Goal: Communication & Community: Answer question/provide support

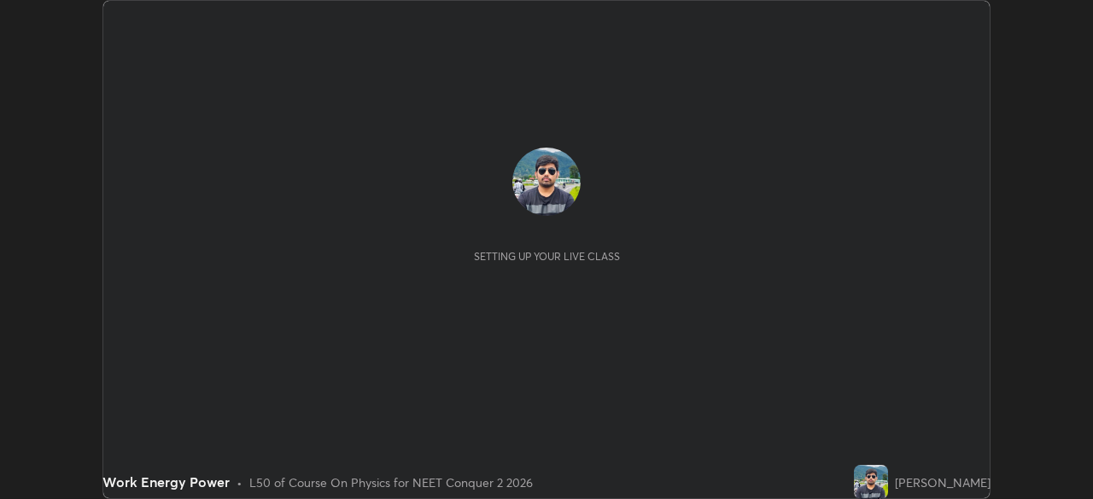
scroll to position [499, 1093]
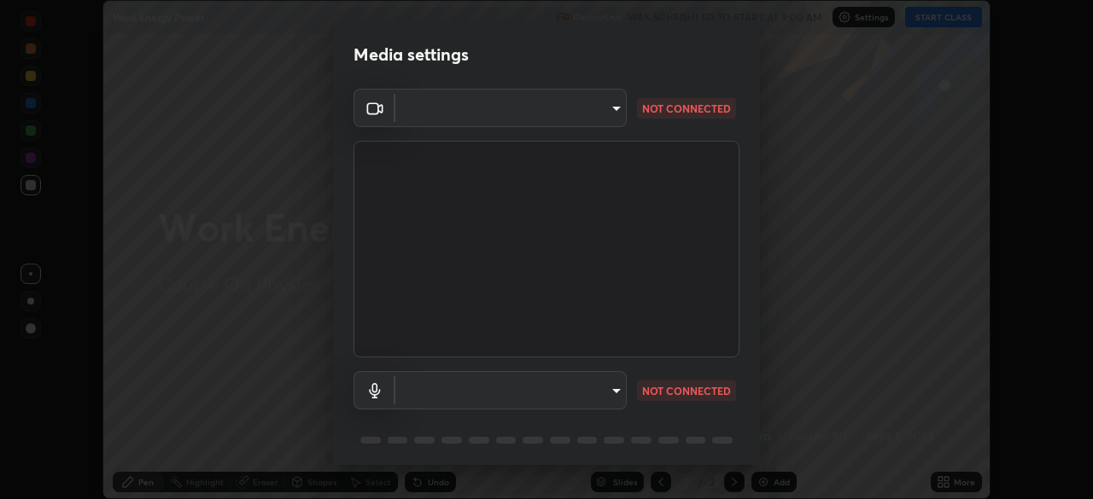
type input "948fa7bdf1557d7b90a8c57391c99ce3b3800c21834d1cf95a04e0d9860db1dc"
type input "73cb1bacea0c3c17b4945d4b67212b59934f5e67cfe6fc95cb2f3f4e767c9b06"
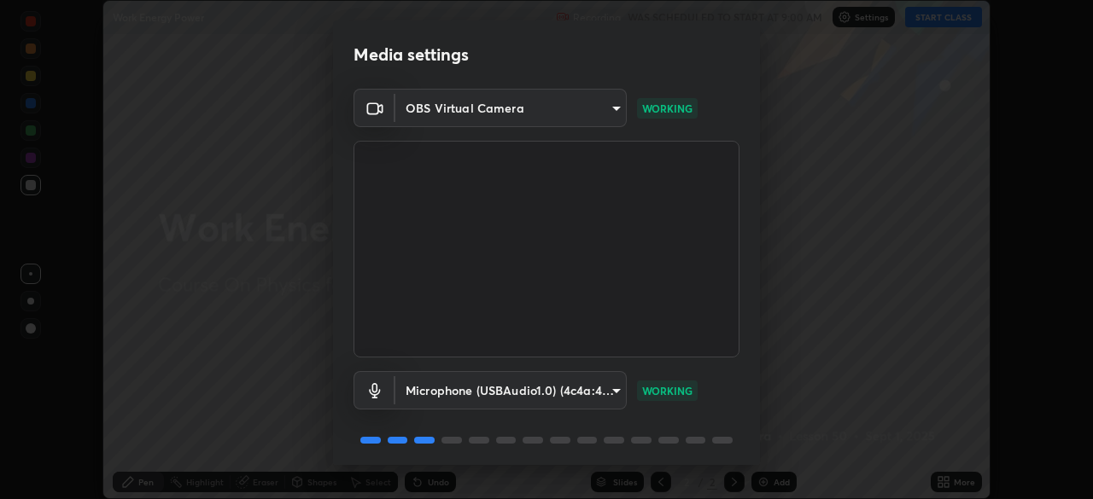
scroll to position [61, 0]
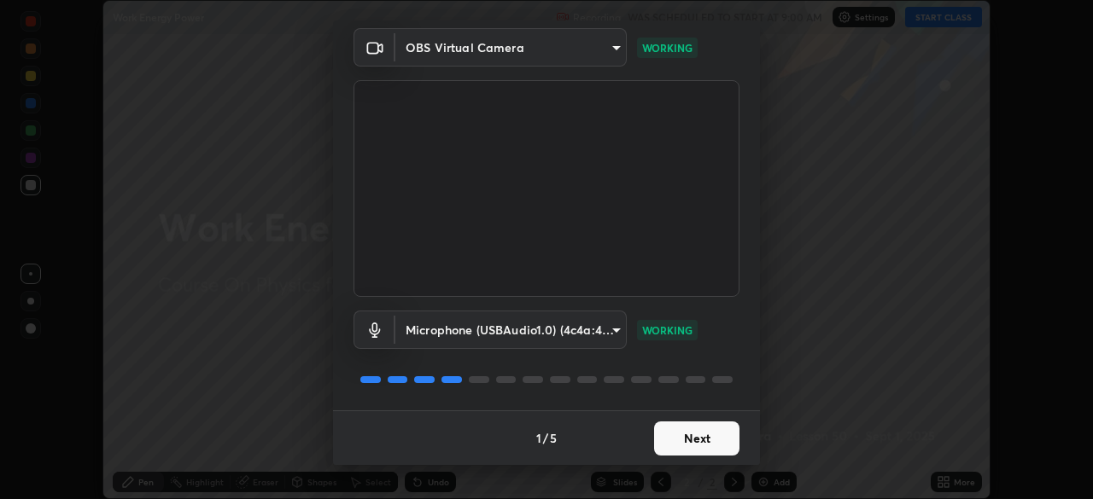
click at [687, 431] on button "Next" at bounding box center [696, 439] width 85 height 34
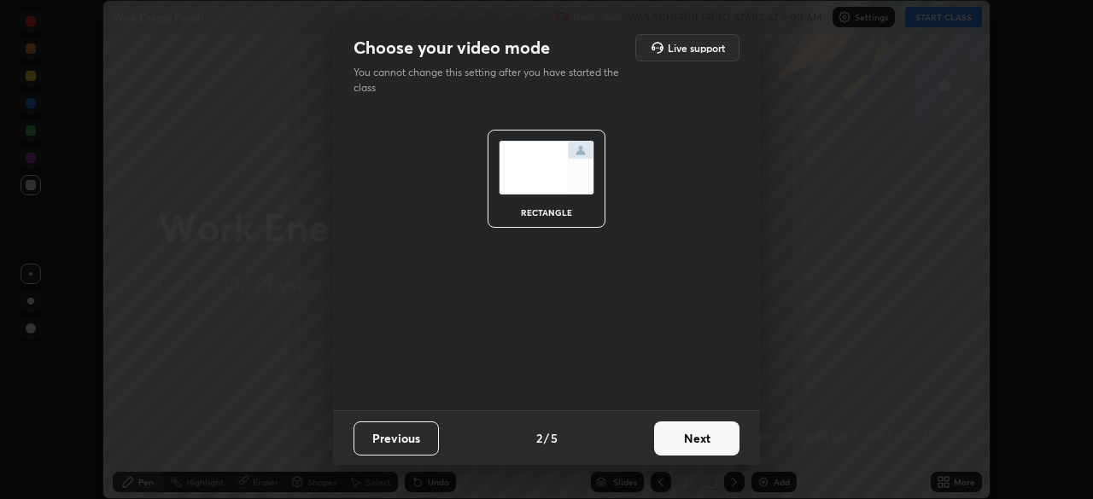
scroll to position [0, 0]
click at [679, 443] on button "Next" at bounding box center [696, 439] width 85 height 34
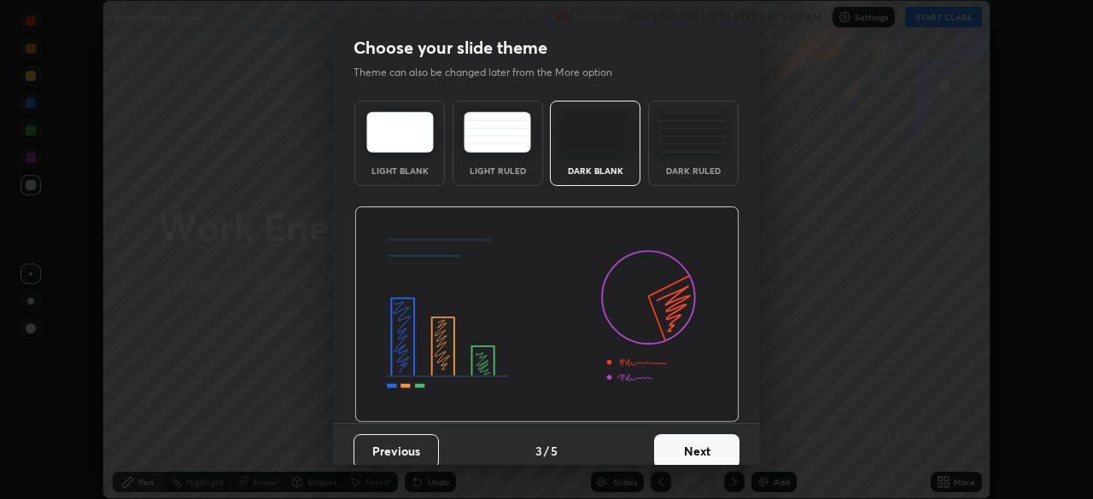
click at [677, 444] on button "Next" at bounding box center [696, 451] width 85 height 34
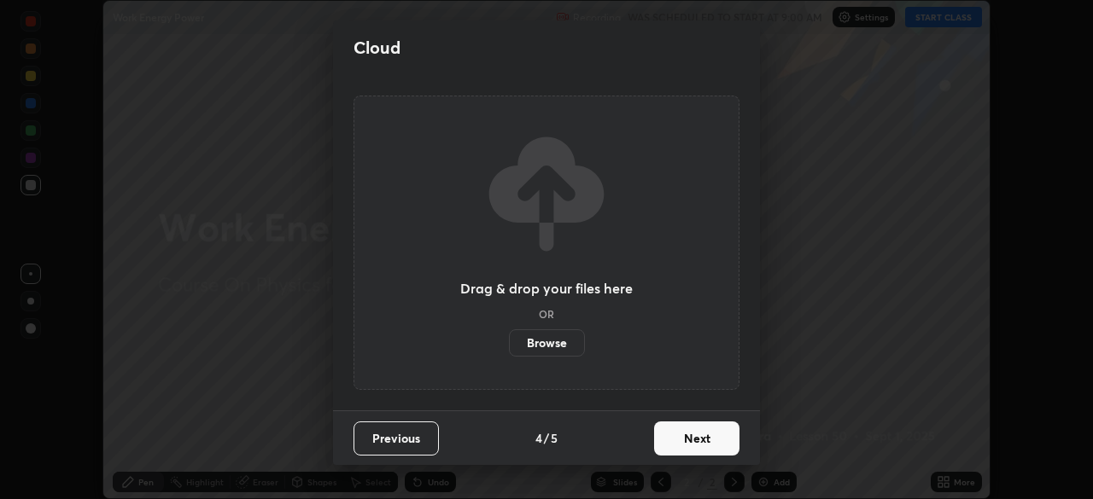
click at [677, 444] on button "Next" at bounding box center [696, 439] width 85 height 34
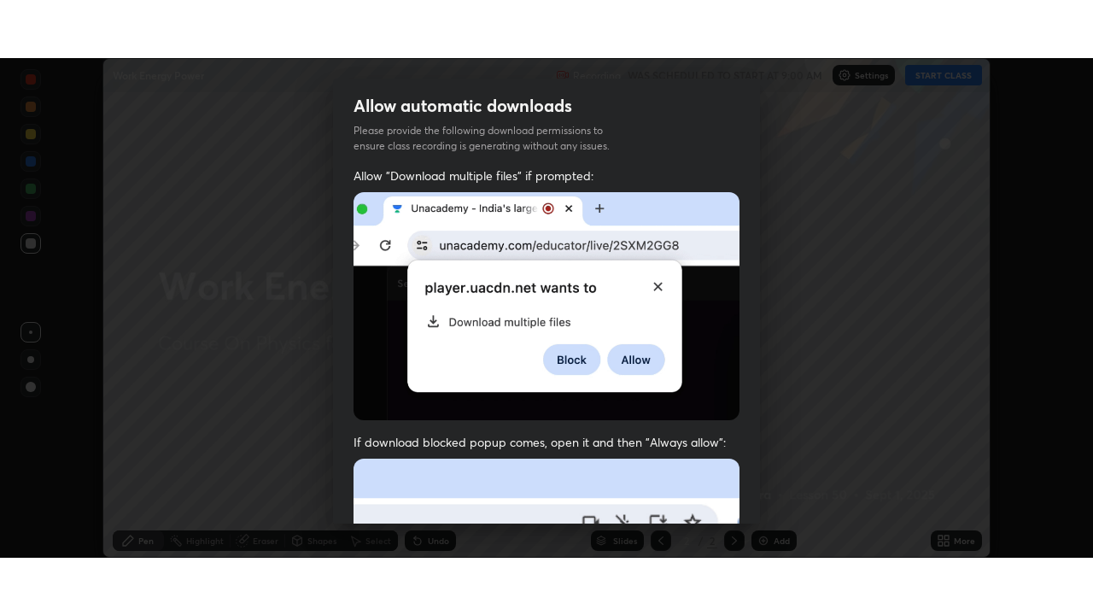
scroll to position [409, 0]
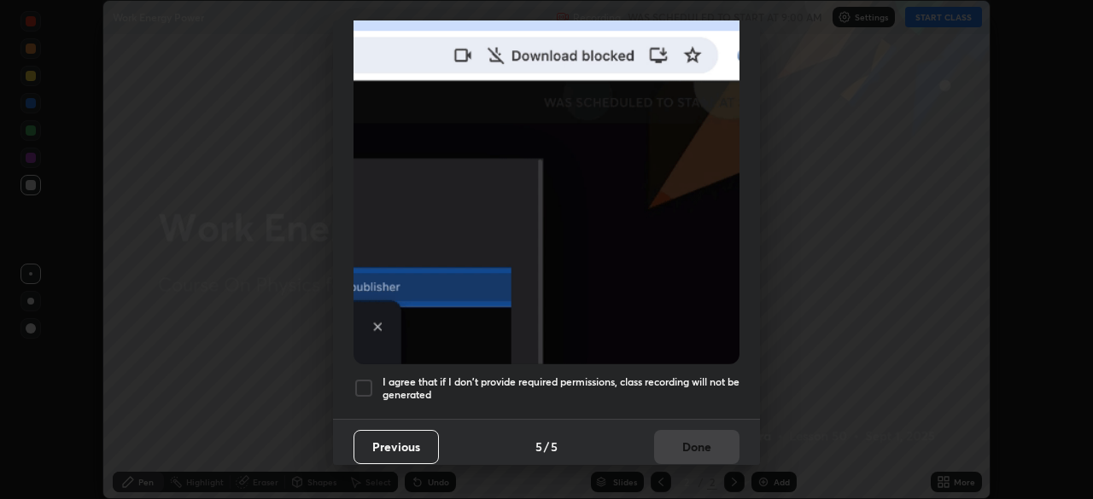
click at [368, 380] on div at bounding box center [363, 388] width 20 height 20
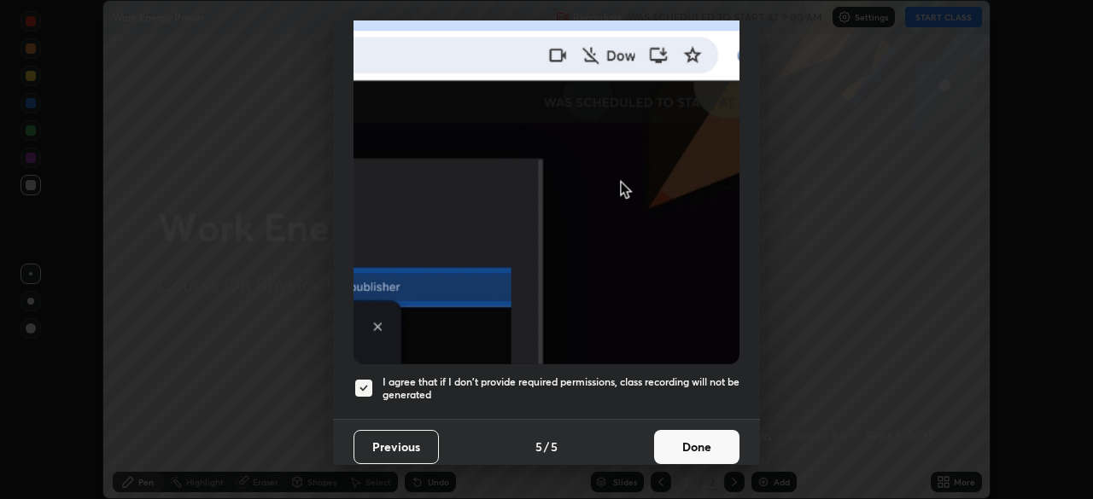
click at [679, 435] on button "Done" at bounding box center [696, 447] width 85 height 34
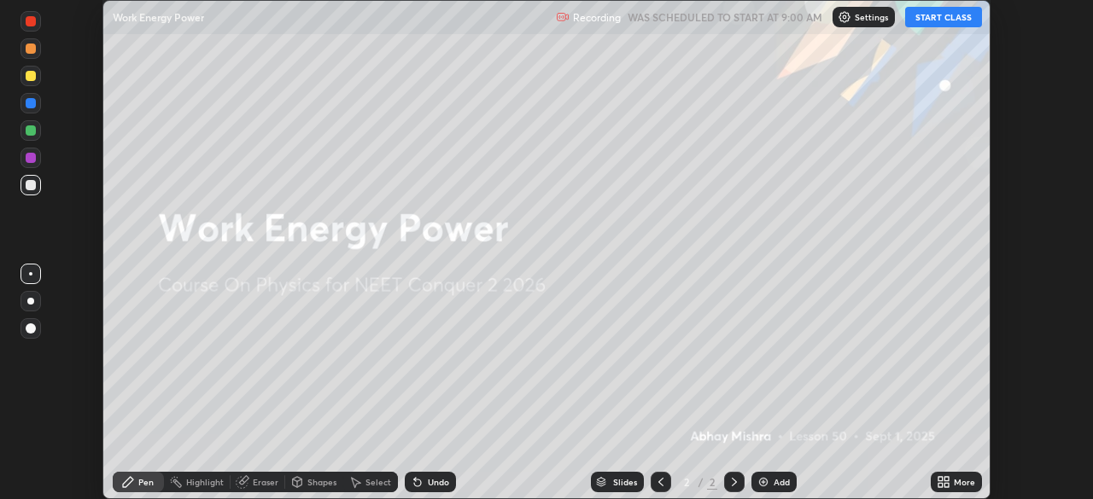
click at [934, 21] on button "START CLASS" at bounding box center [943, 17] width 77 height 20
click at [959, 481] on div "More" at bounding box center [963, 482] width 21 height 9
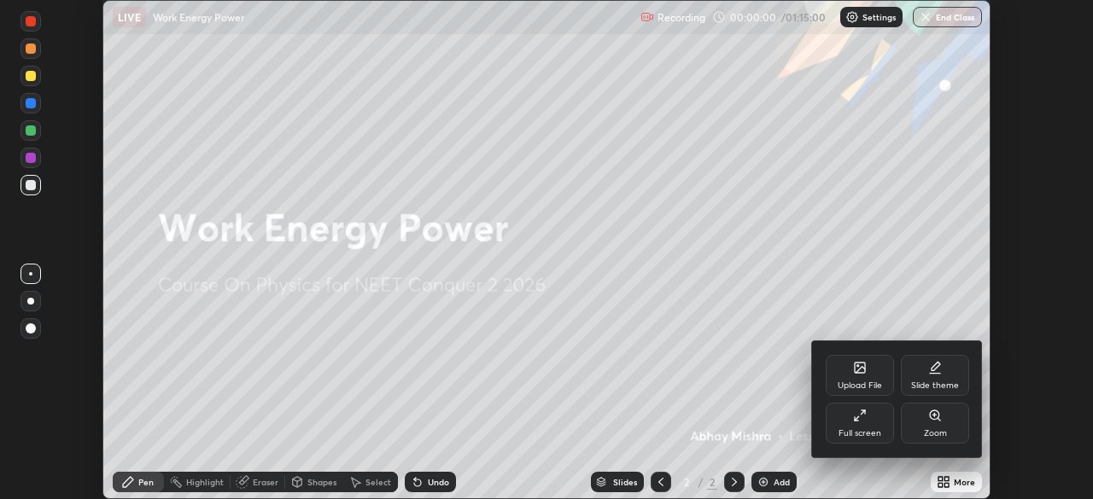
click at [868, 429] on div "Full screen" at bounding box center [859, 433] width 43 height 9
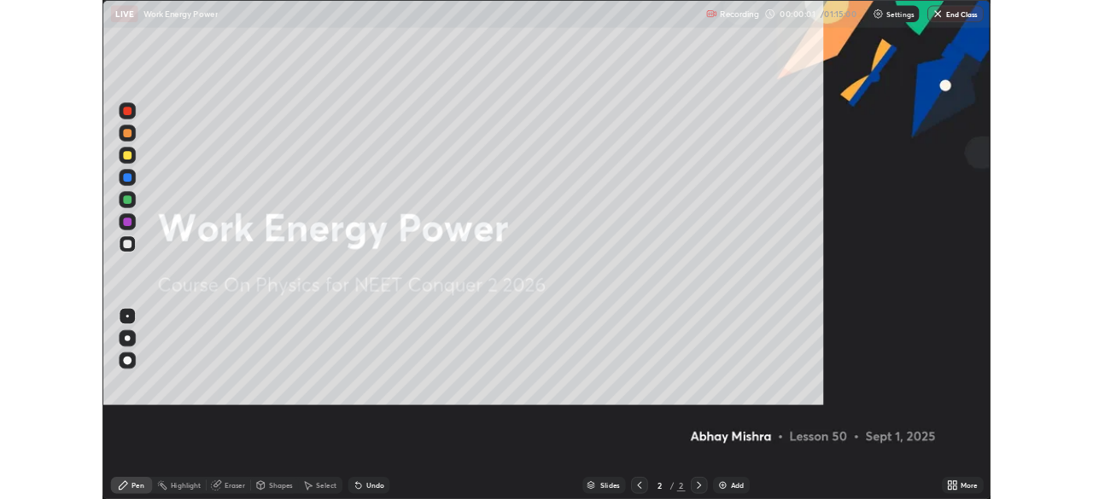
scroll to position [615, 1093]
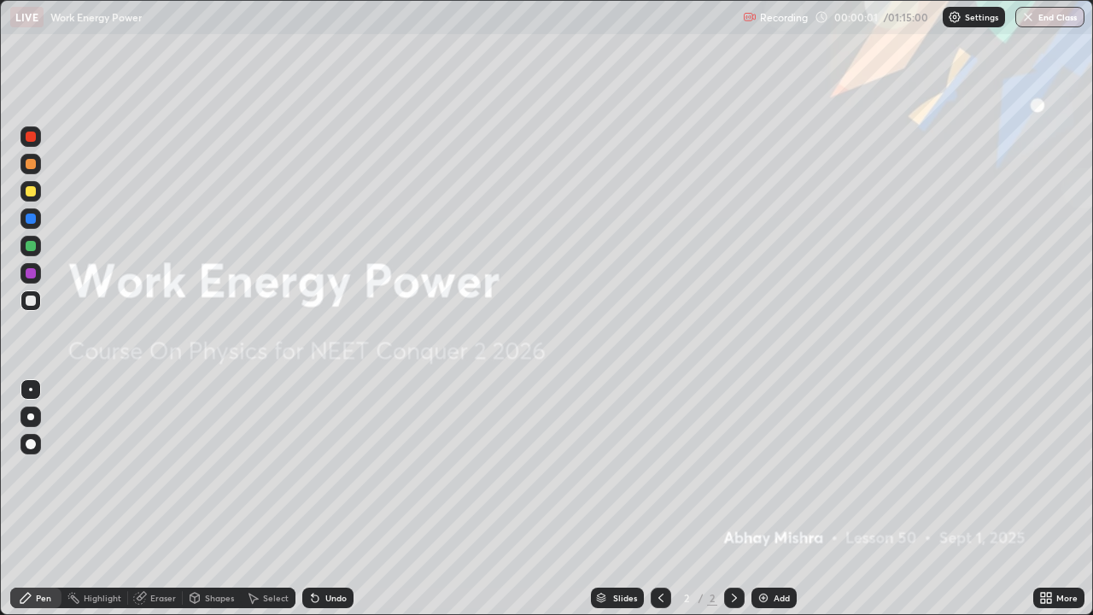
click at [773, 498] on div "Add" at bounding box center [781, 597] width 16 height 9
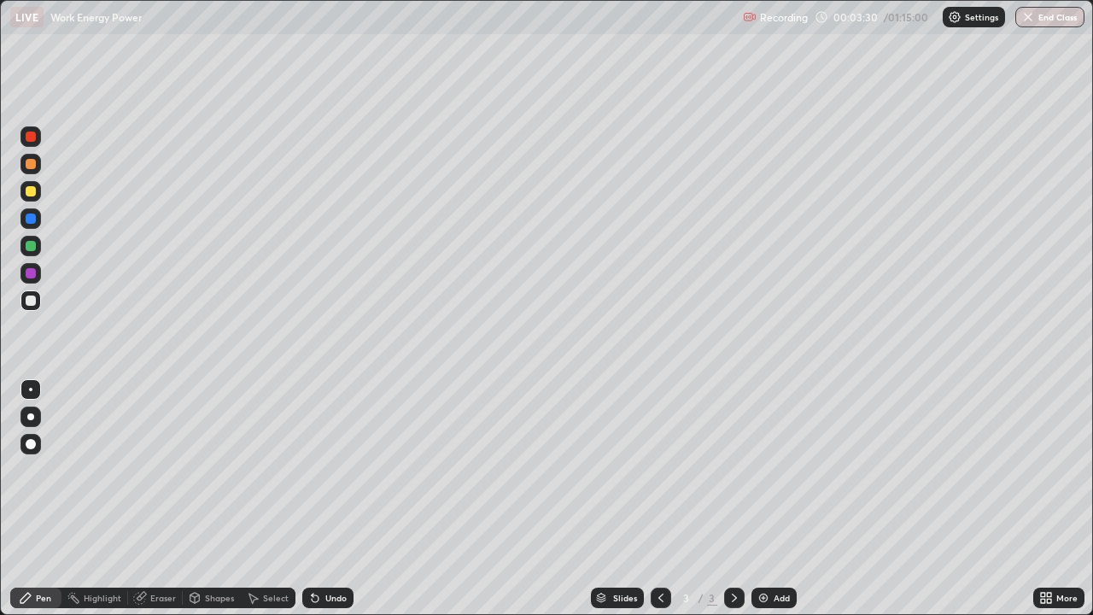
click at [29, 193] on div at bounding box center [31, 191] width 10 height 10
click at [326, 498] on div "Undo" at bounding box center [327, 597] width 51 height 20
click at [35, 304] on div at bounding box center [30, 300] width 20 height 20
click at [667, 498] on div at bounding box center [660, 597] width 20 height 20
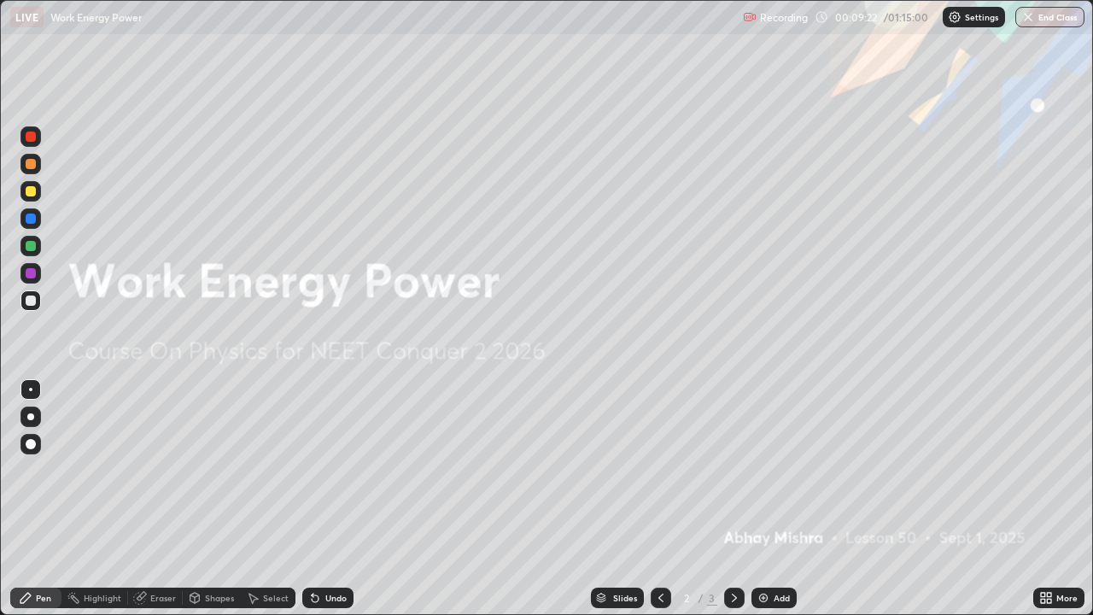
click at [732, 498] on icon at bounding box center [734, 598] width 14 height 14
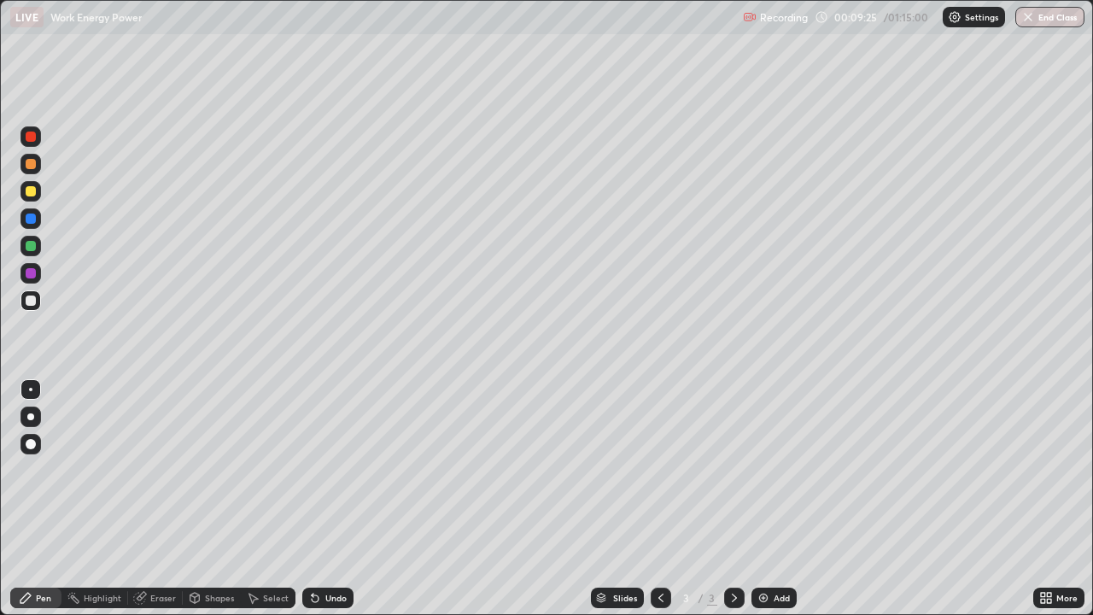
click at [325, 498] on div "Undo" at bounding box center [335, 597] width 21 height 9
click at [325, 498] on div "Undo" at bounding box center [327, 597] width 51 height 20
click at [156, 498] on div "Eraser" at bounding box center [155, 597] width 55 height 20
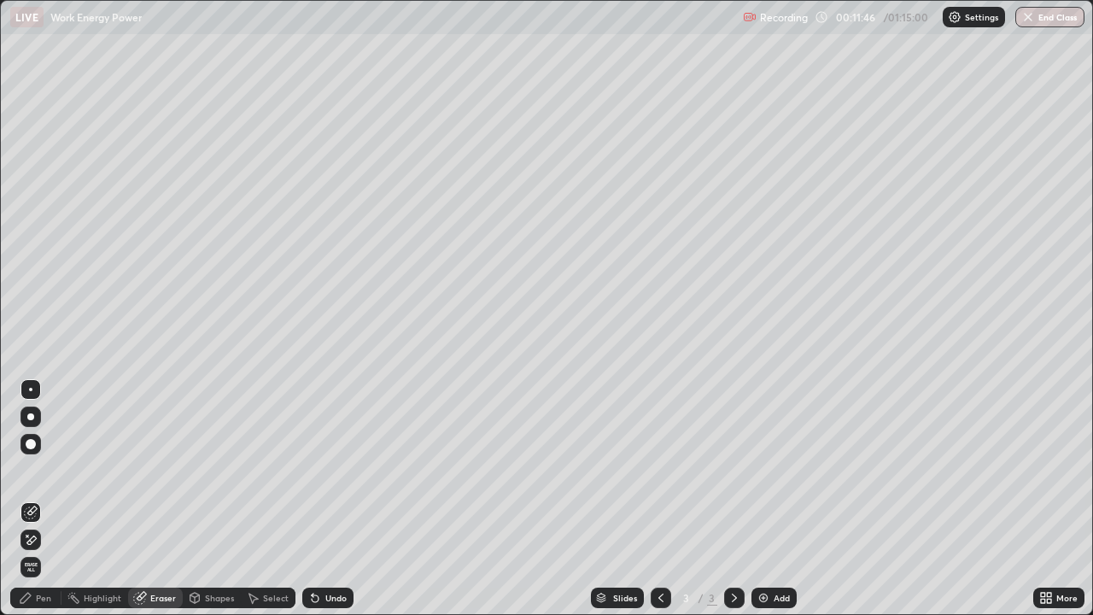
click at [31, 498] on div at bounding box center [30, 539] width 20 height 20
click at [37, 498] on div "Pen" at bounding box center [43, 597] width 15 height 9
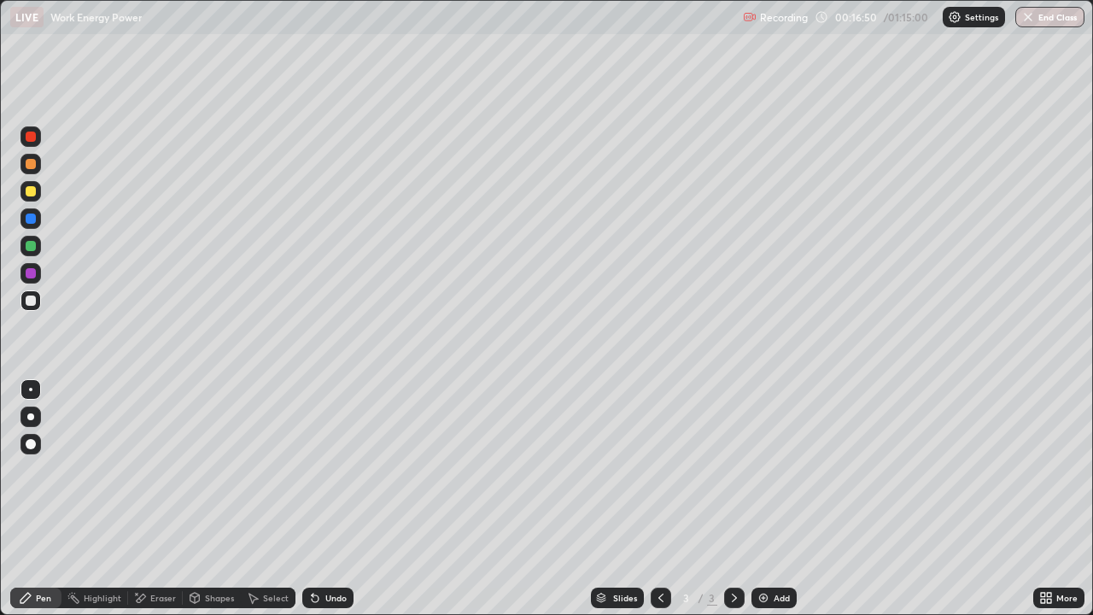
click at [342, 498] on div "Undo" at bounding box center [335, 597] width 21 height 9
click at [761, 498] on img at bounding box center [763, 598] width 14 height 14
click at [36, 198] on div at bounding box center [30, 191] width 20 height 20
click at [660, 498] on icon at bounding box center [661, 598] width 14 height 14
click at [732, 498] on icon at bounding box center [734, 598] width 14 height 14
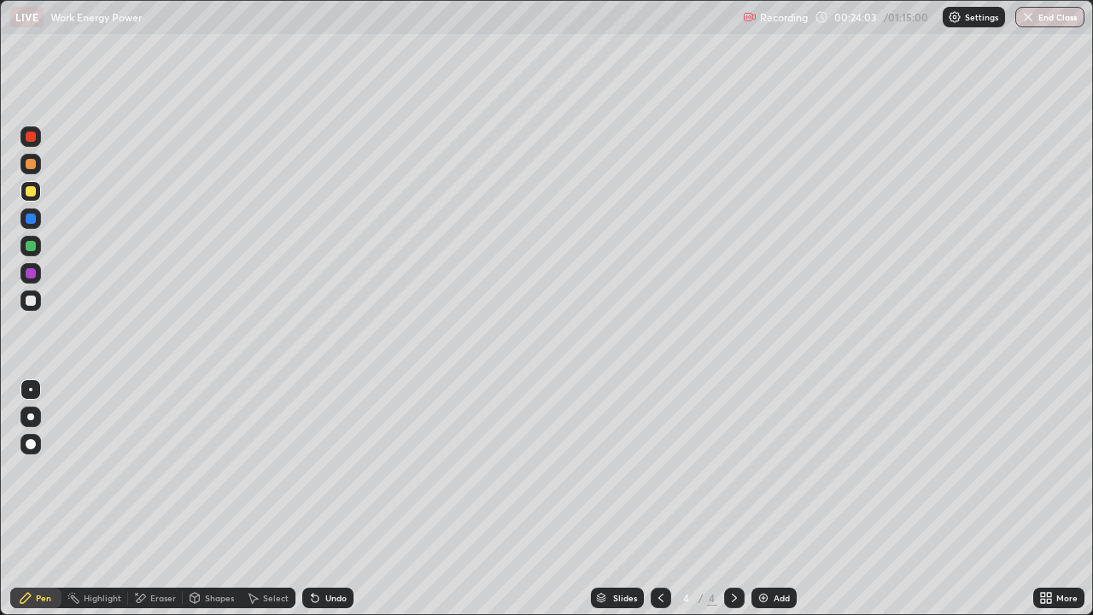
click at [32, 300] on div at bounding box center [31, 300] width 10 height 10
click at [149, 498] on div "Eraser" at bounding box center [155, 597] width 55 height 20
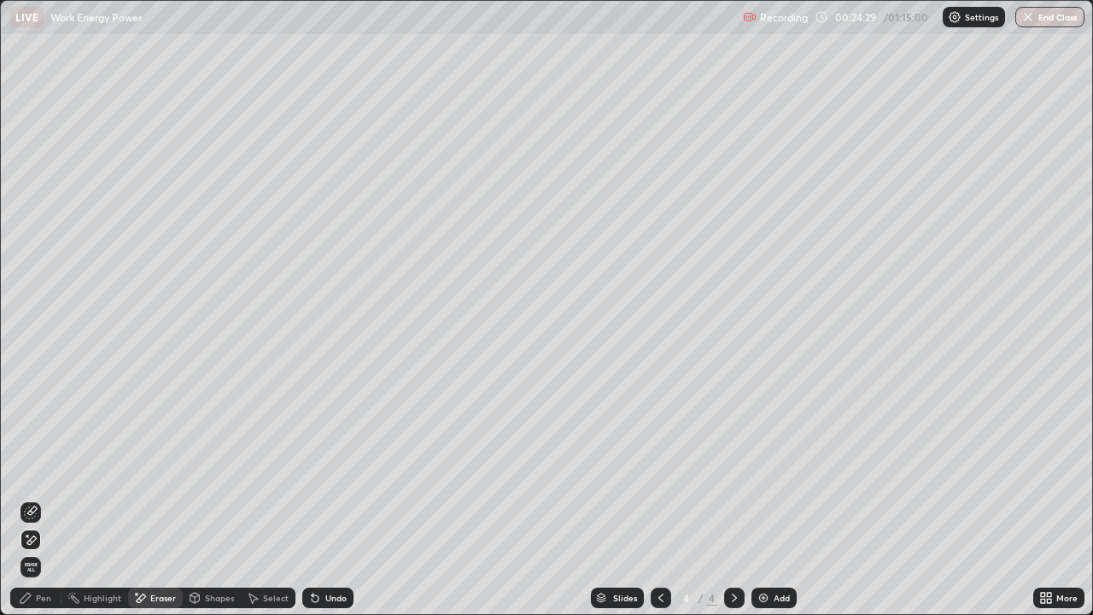
click at [32, 498] on icon at bounding box center [31, 512] width 14 height 14
click at [38, 498] on div "Pen" at bounding box center [43, 597] width 15 height 9
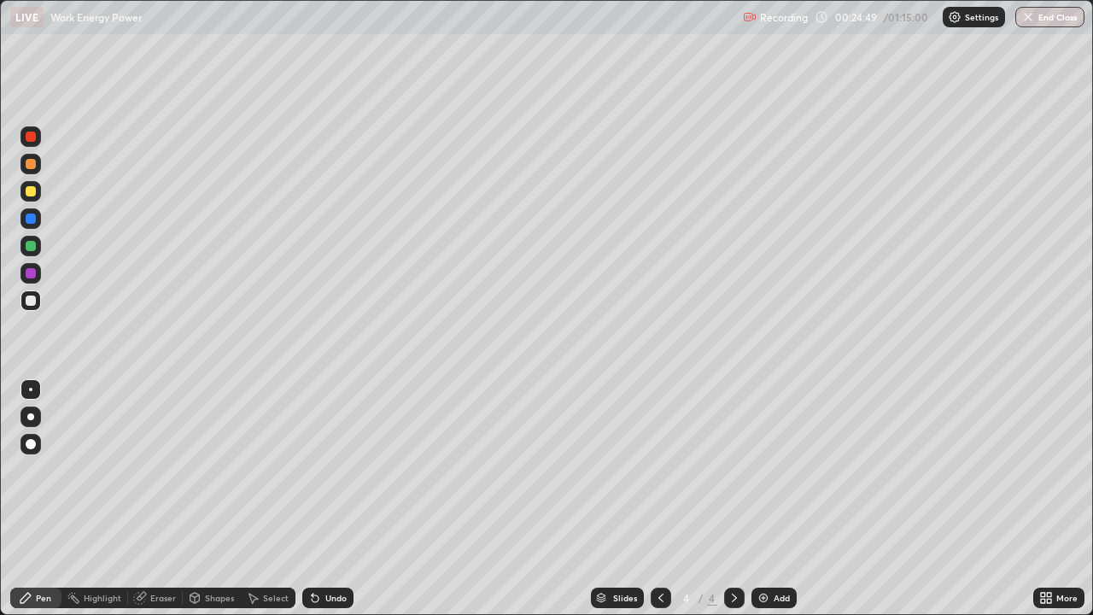
click at [333, 498] on div "Undo" at bounding box center [335, 597] width 21 height 9
click at [769, 498] on div "Add" at bounding box center [773, 597] width 45 height 20
click at [332, 498] on div "Undo" at bounding box center [335, 597] width 21 height 9
click at [154, 498] on div "Eraser" at bounding box center [163, 597] width 26 height 9
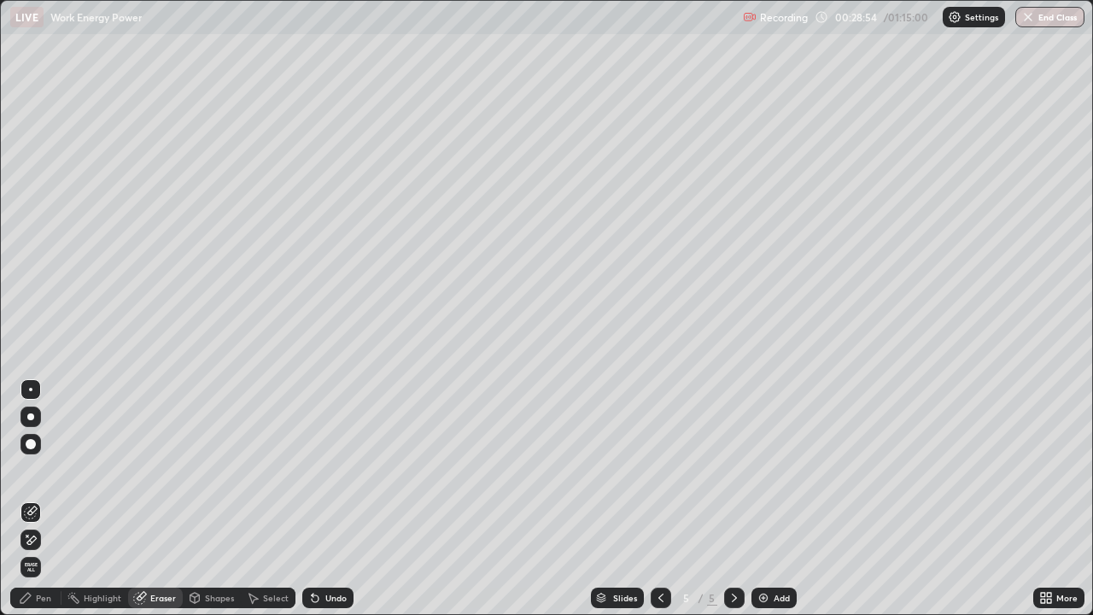
click at [29, 498] on icon at bounding box center [25, 597] width 10 height 10
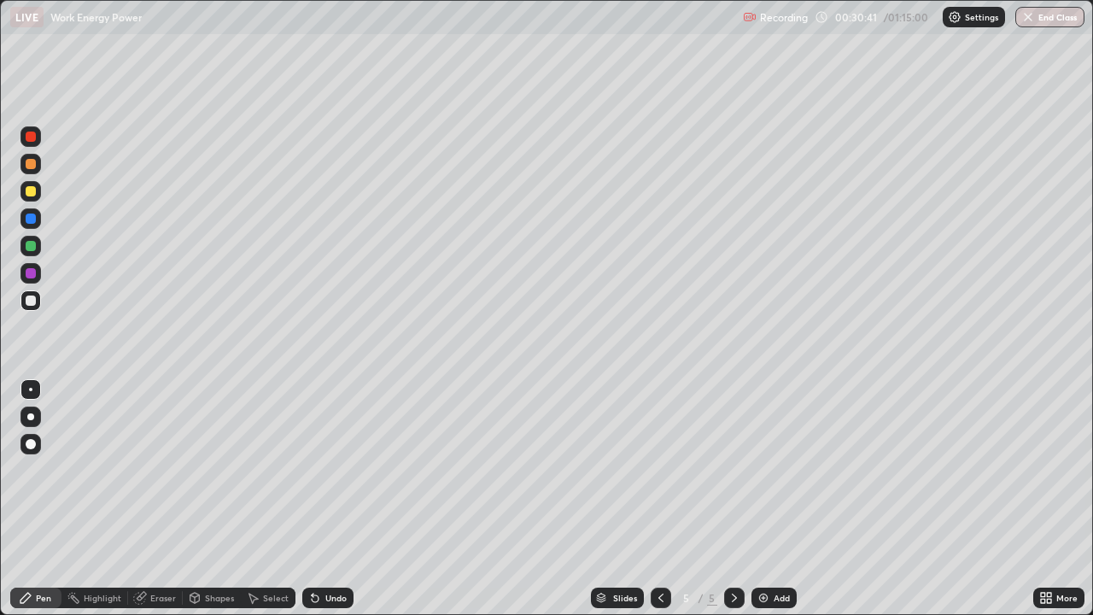
click at [36, 197] on div at bounding box center [30, 191] width 20 height 20
click at [662, 498] on div at bounding box center [660, 597] width 20 height 20
click at [659, 498] on icon at bounding box center [661, 598] width 14 height 14
click at [732, 498] on icon at bounding box center [734, 598] width 14 height 14
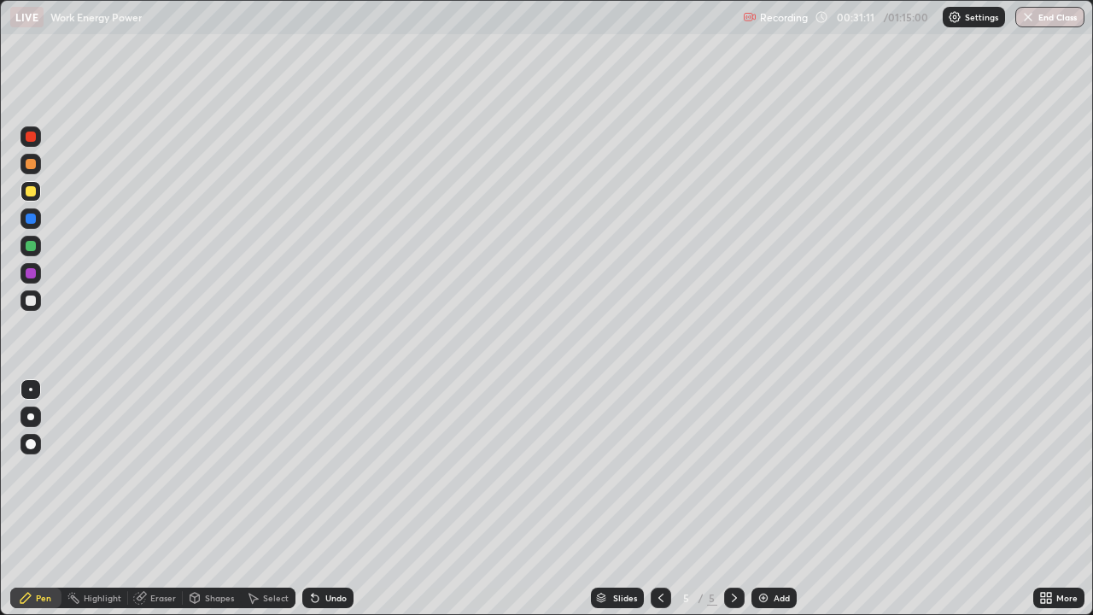
click at [659, 498] on icon at bounding box center [661, 598] width 14 height 14
click at [662, 498] on icon at bounding box center [661, 598] width 14 height 14
click at [733, 498] on icon at bounding box center [734, 597] width 5 height 9
click at [738, 498] on icon at bounding box center [734, 598] width 14 height 14
click at [667, 498] on div at bounding box center [660, 597] width 20 height 20
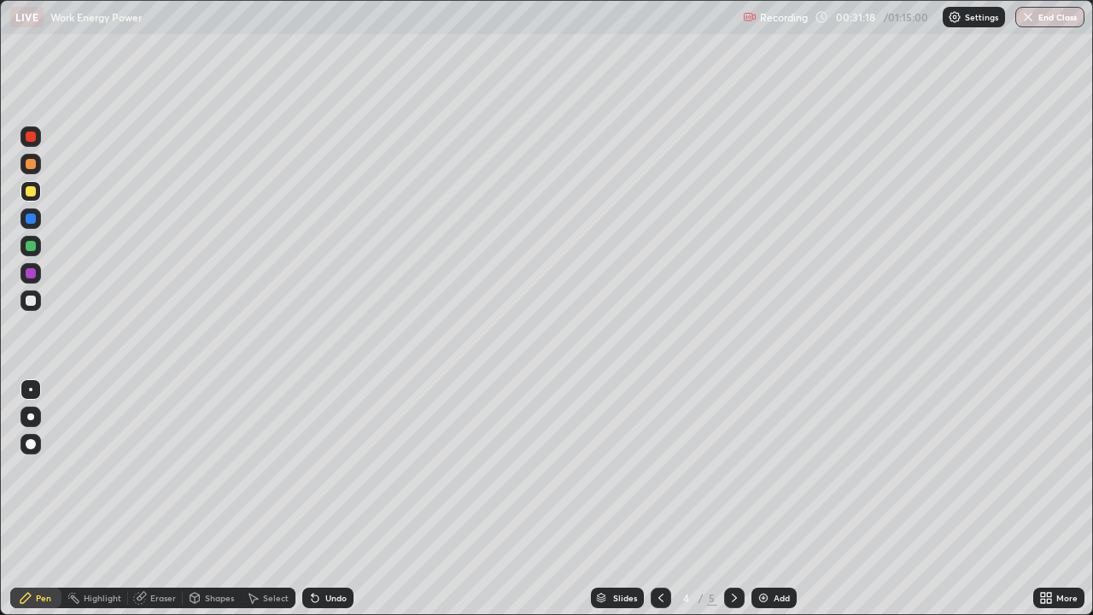
click at [659, 498] on icon at bounding box center [661, 598] width 14 height 14
click at [732, 498] on icon at bounding box center [734, 598] width 14 height 14
click at [661, 498] on icon at bounding box center [661, 598] width 14 height 14
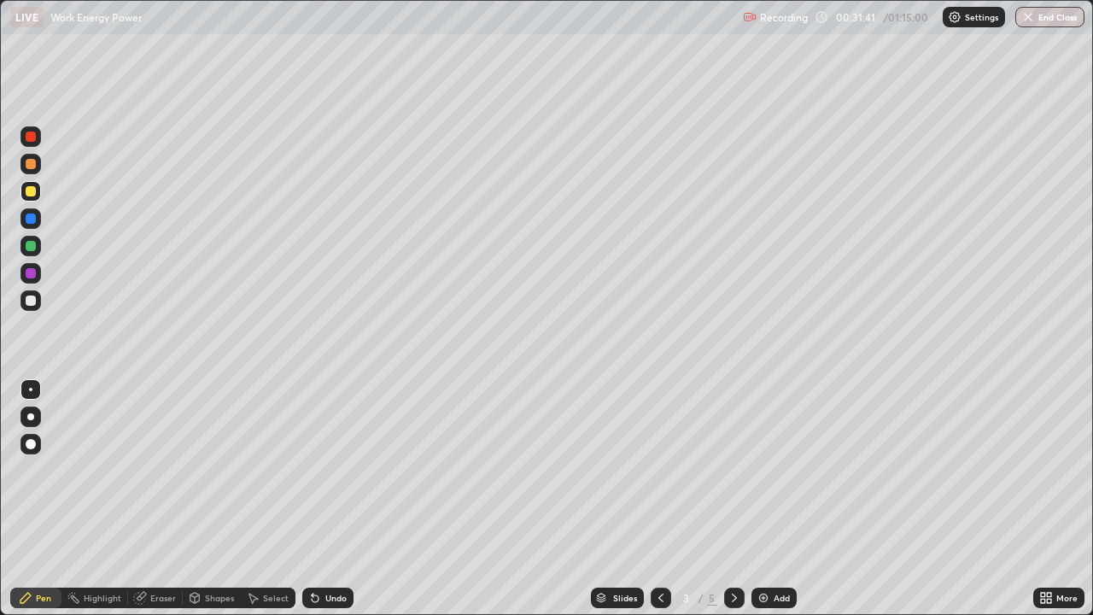
click at [732, 498] on icon at bounding box center [734, 598] width 14 height 14
click at [730, 498] on icon at bounding box center [734, 598] width 14 height 14
click at [659, 498] on icon at bounding box center [661, 598] width 14 height 14
click at [661, 498] on icon at bounding box center [661, 598] width 14 height 14
click at [736, 498] on icon at bounding box center [734, 598] width 14 height 14
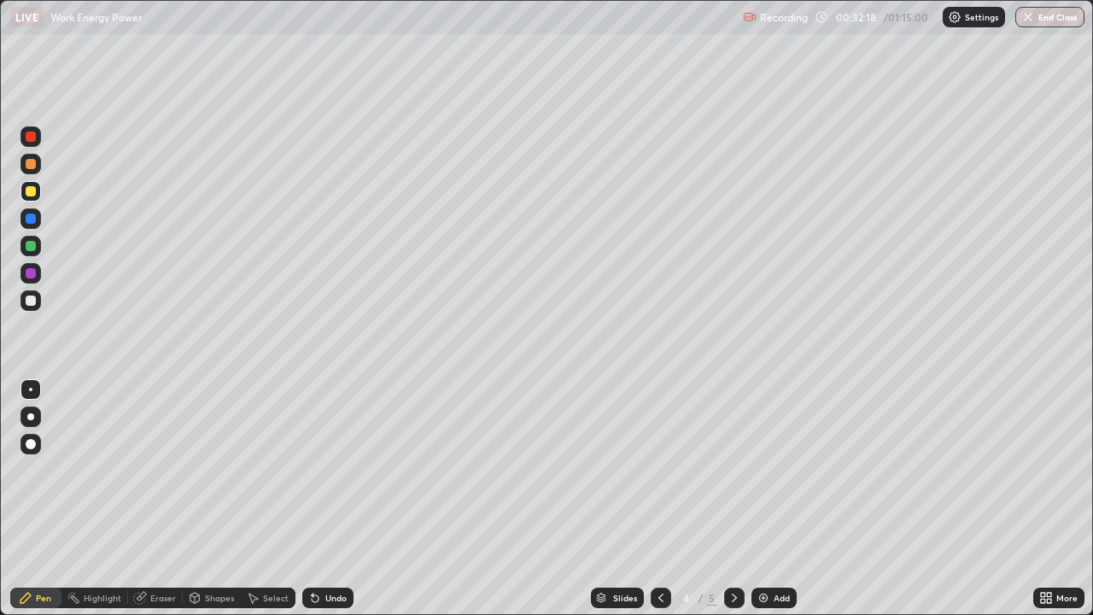
click at [739, 498] on div at bounding box center [734, 597] width 20 height 20
click at [31, 301] on div at bounding box center [31, 300] width 10 height 10
click at [316, 498] on icon at bounding box center [315, 598] width 7 height 7
click at [319, 498] on div "Undo" at bounding box center [327, 597] width 51 height 20
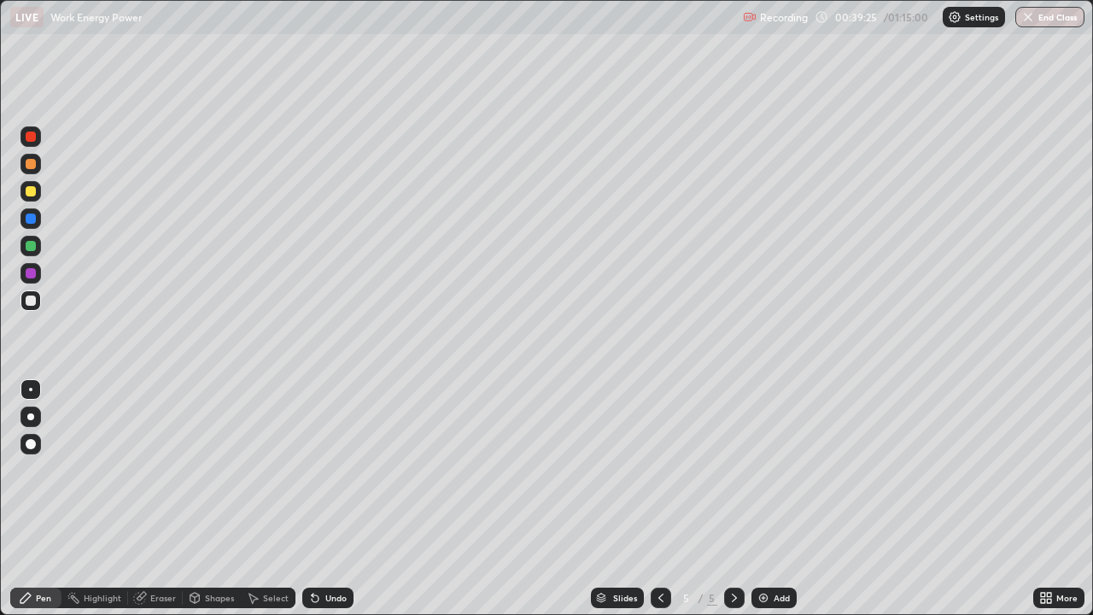
click at [768, 498] on div "Add" at bounding box center [773, 597] width 45 height 20
click at [339, 498] on div "Undo" at bounding box center [335, 597] width 21 height 9
click at [34, 192] on div at bounding box center [31, 191] width 10 height 10
click at [330, 498] on div "Undo" at bounding box center [327, 597] width 51 height 20
click at [332, 498] on div "Undo" at bounding box center [335, 597] width 21 height 9
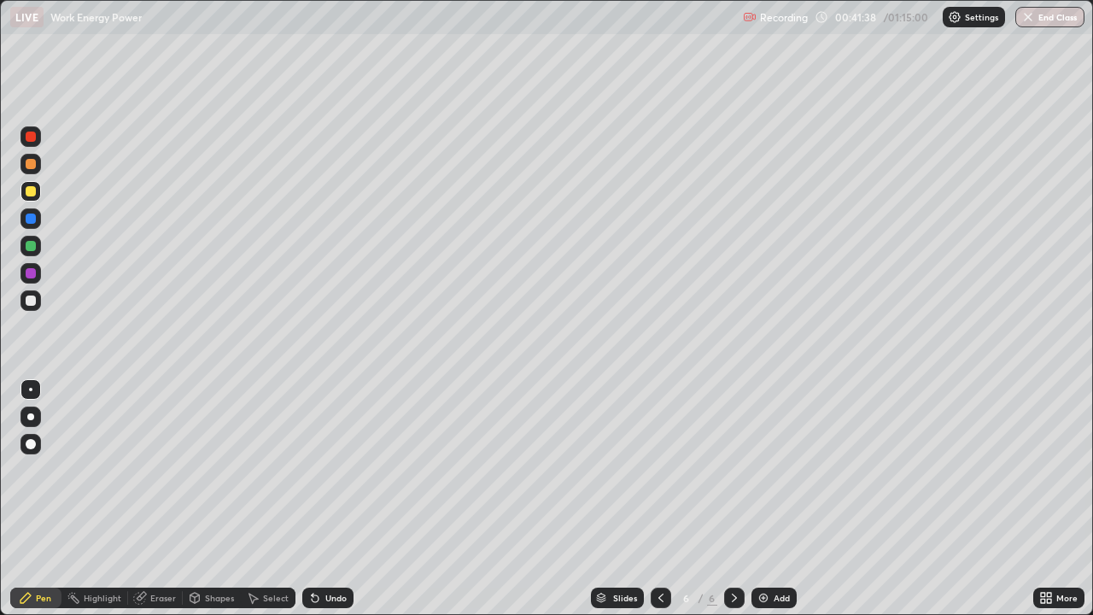
click at [335, 498] on div "Undo" at bounding box center [335, 597] width 21 height 9
click at [767, 498] on img at bounding box center [763, 598] width 14 height 14
click at [336, 498] on div "Undo" at bounding box center [327, 597] width 51 height 20
click at [334, 498] on div "Undo" at bounding box center [335, 597] width 21 height 9
click at [38, 302] on div at bounding box center [30, 300] width 20 height 20
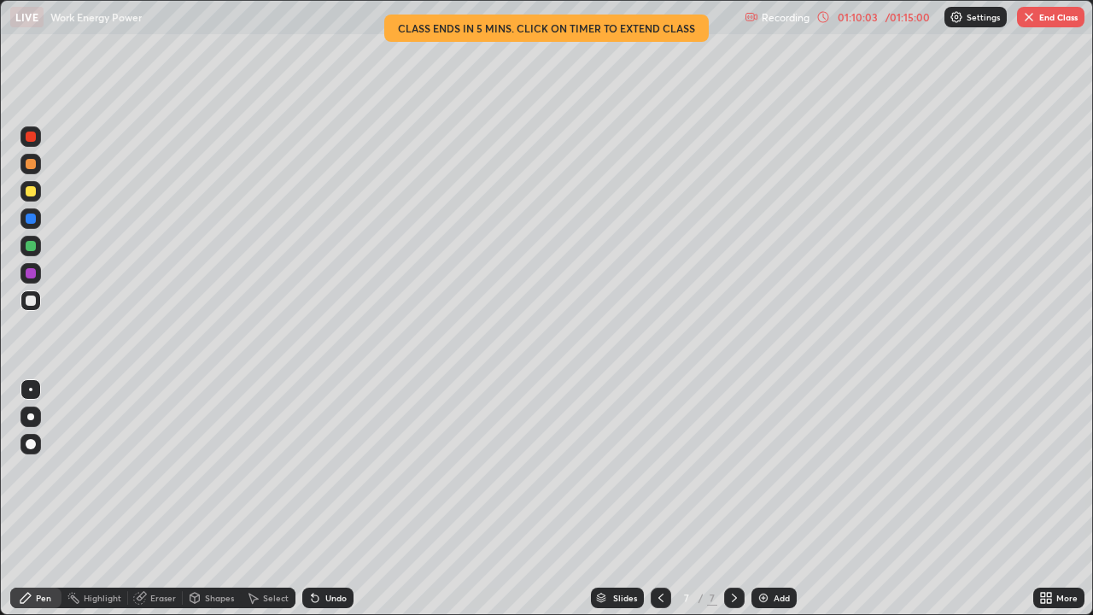
click at [778, 498] on div "Add" at bounding box center [781, 597] width 16 height 9
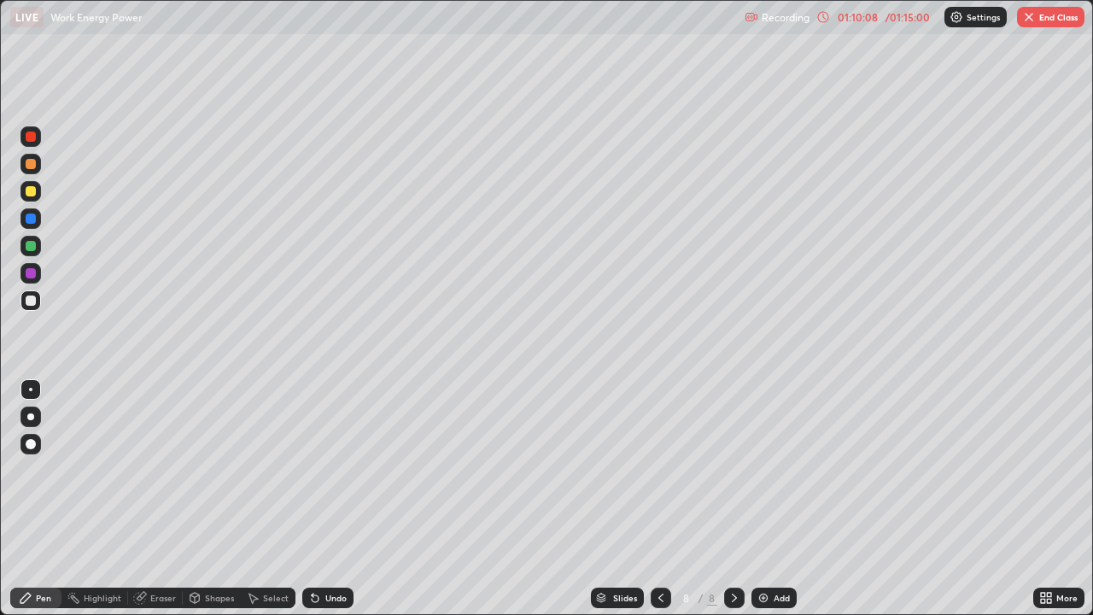
click at [32, 246] on div at bounding box center [31, 246] width 10 height 10
click at [28, 219] on div at bounding box center [31, 218] width 10 height 10
click at [30, 302] on div at bounding box center [31, 300] width 10 height 10
click at [1040, 20] on button "End Class" at bounding box center [1050, 17] width 67 height 20
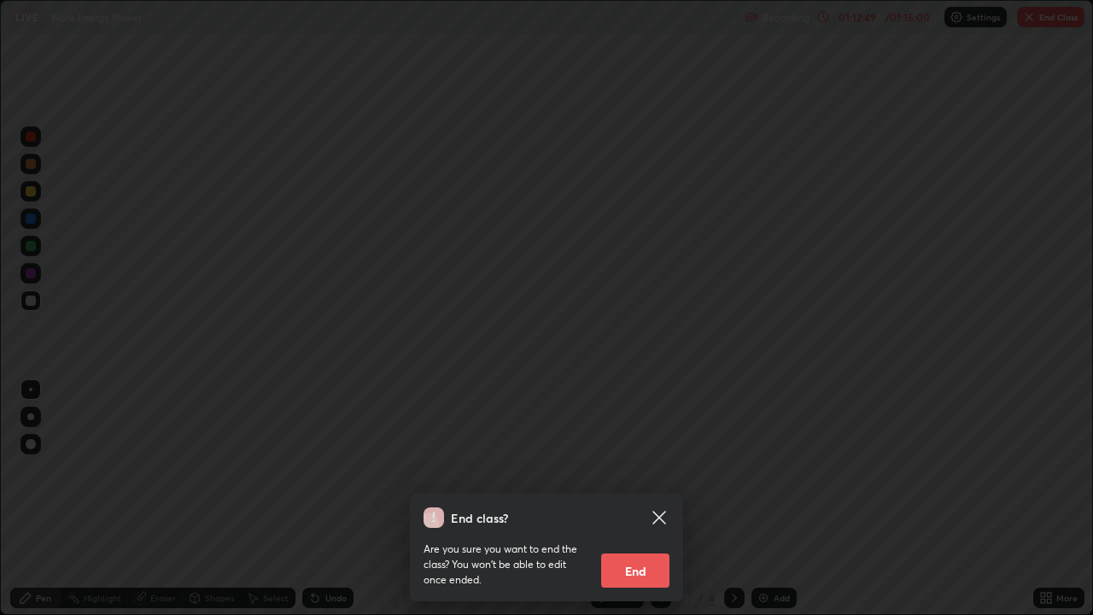
click at [644, 498] on button "End" at bounding box center [635, 570] width 68 height 34
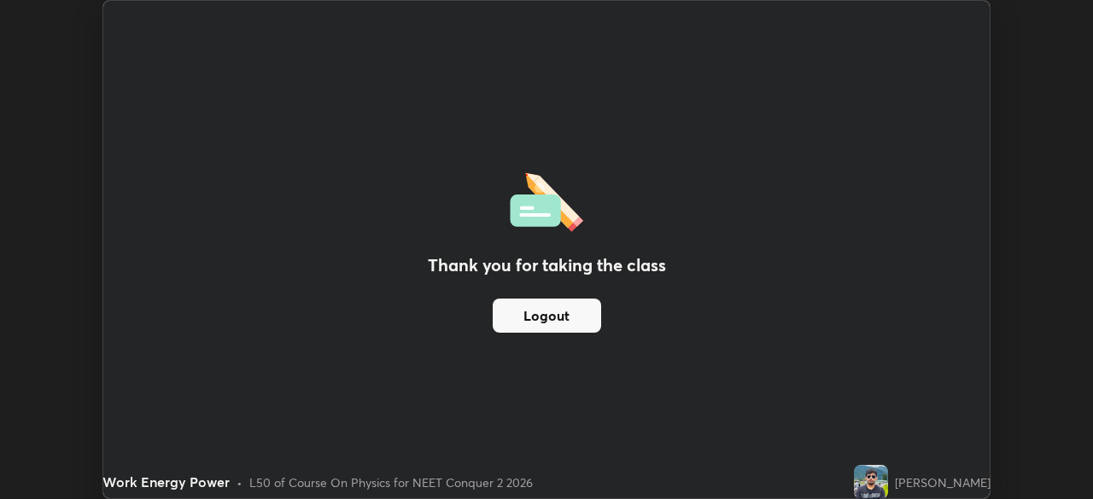
scroll to position [84858, 84265]
